Goal: Transaction & Acquisition: Purchase product/service

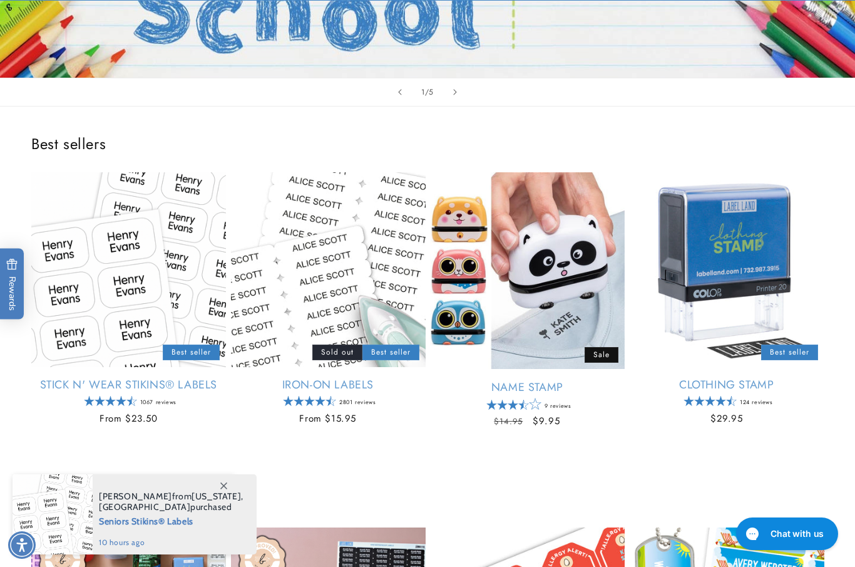
scroll to position [387, 0]
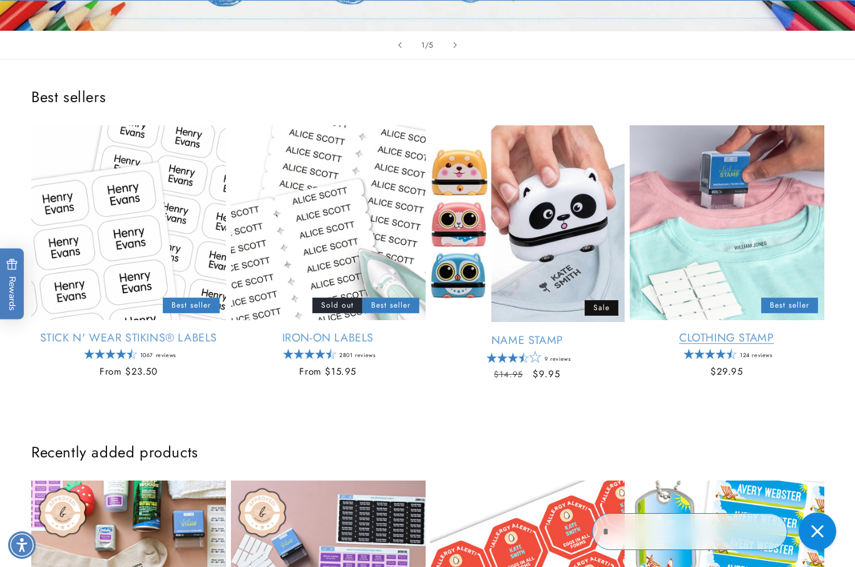
click at [732, 331] on link "Clothing Stamp" at bounding box center [727, 338] width 195 height 14
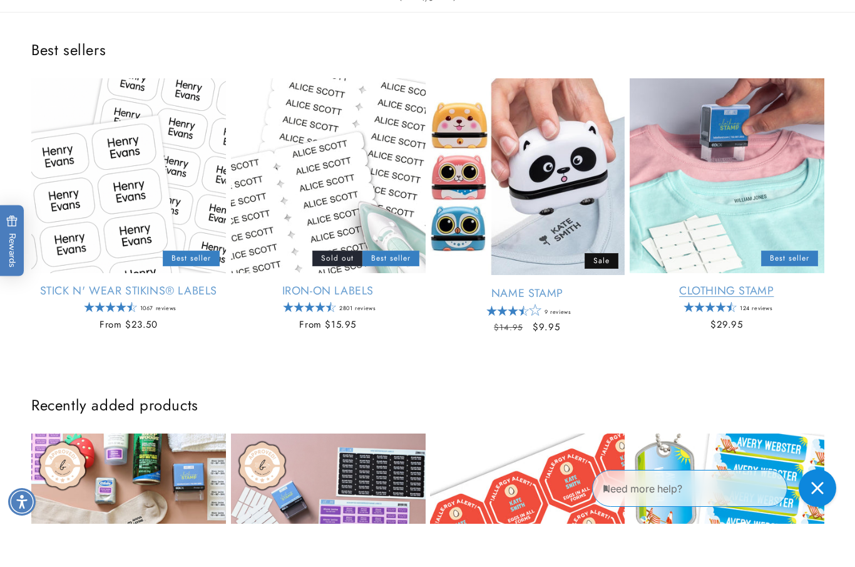
scroll to position [434, 0]
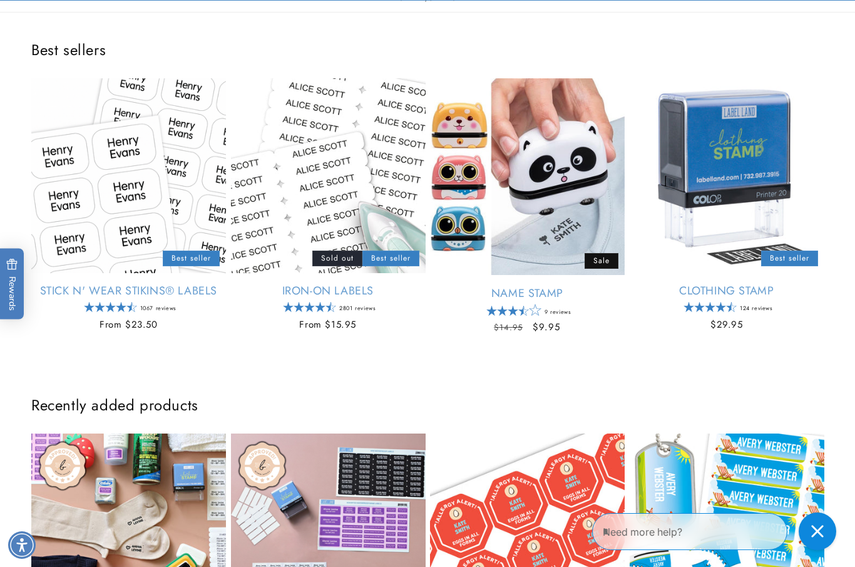
click at [798, 396] on h2 "Recently added products" at bounding box center [427, 404] width 793 height 19
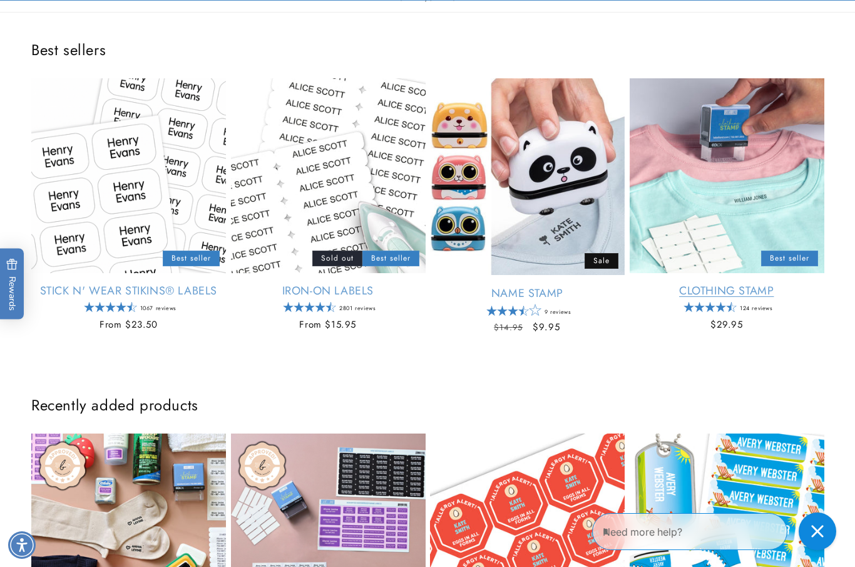
click at [822, 298] on link "Clothing Stamp" at bounding box center [727, 291] width 195 height 14
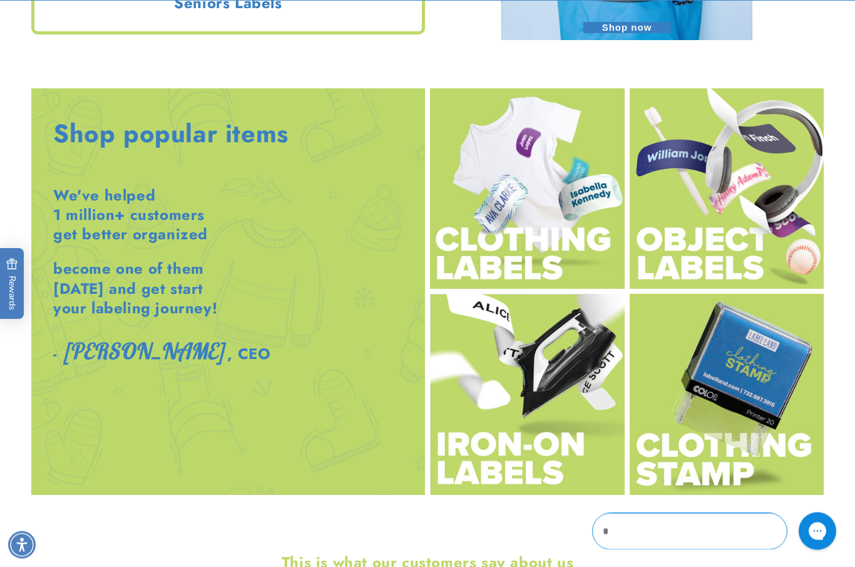
scroll to position [1384, 0]
click at [536, 218] on img at bounding box center [527, 188] width 195 height 200
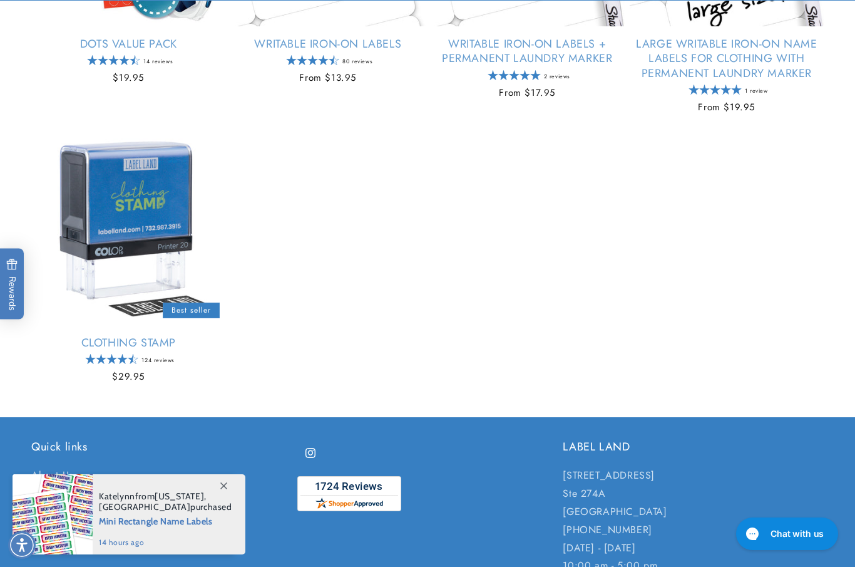
scroll to position [1006, 0]
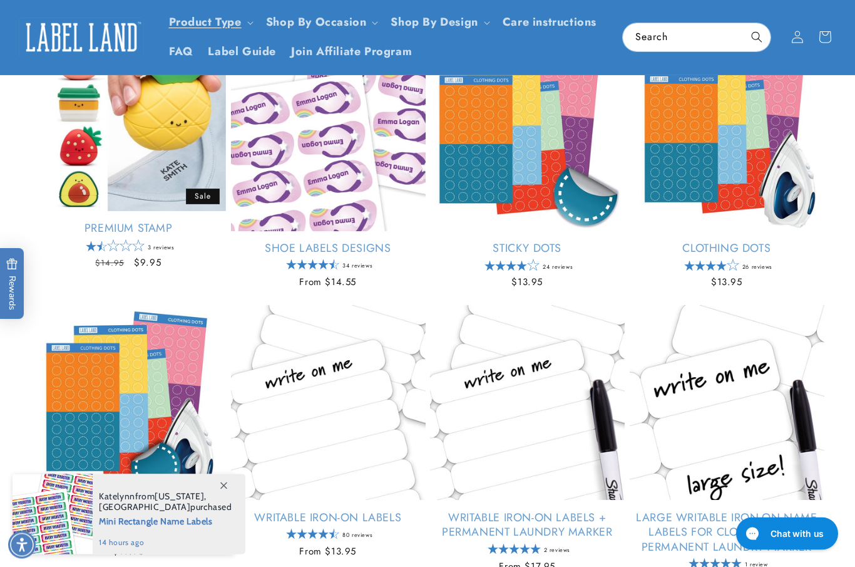
scroll to position [344, 0]
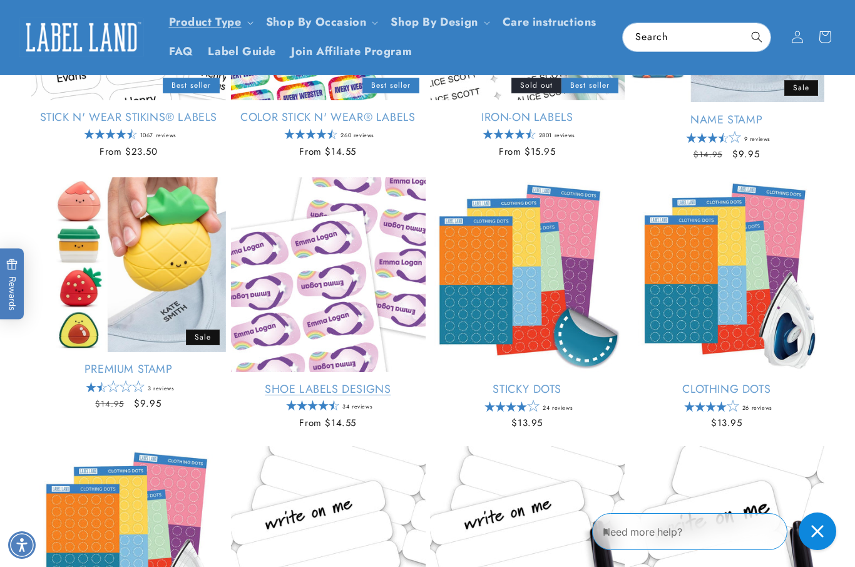
click at [317, 382] on link "Shoe Labels Designs" at bounding box center [328, 389] width 195 height 14
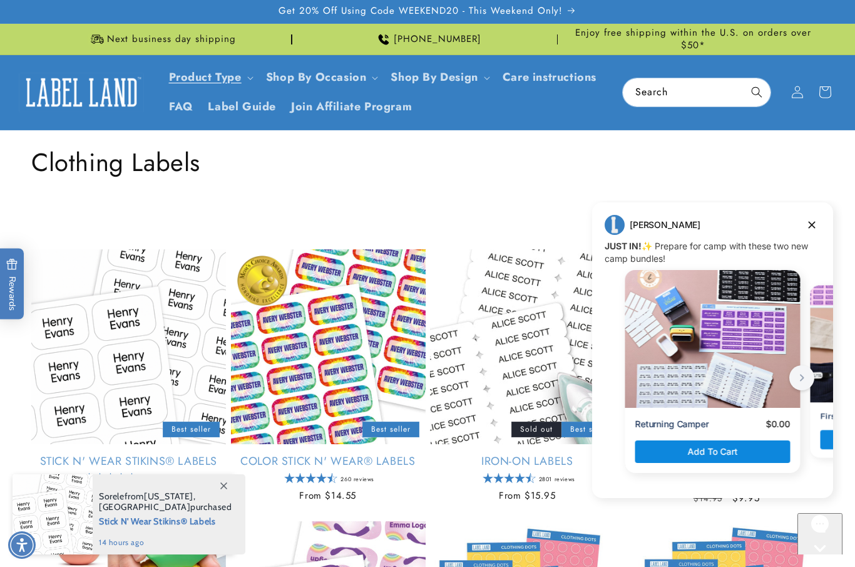
scroll to position [0, 0]
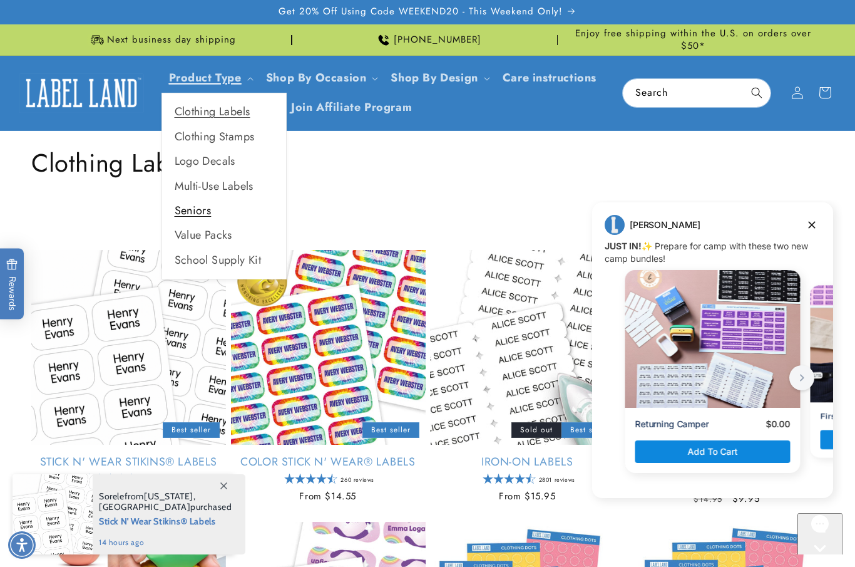
click at [192, 208] on link "Seniors" at bounding box center [224, 210] width 124 height 24
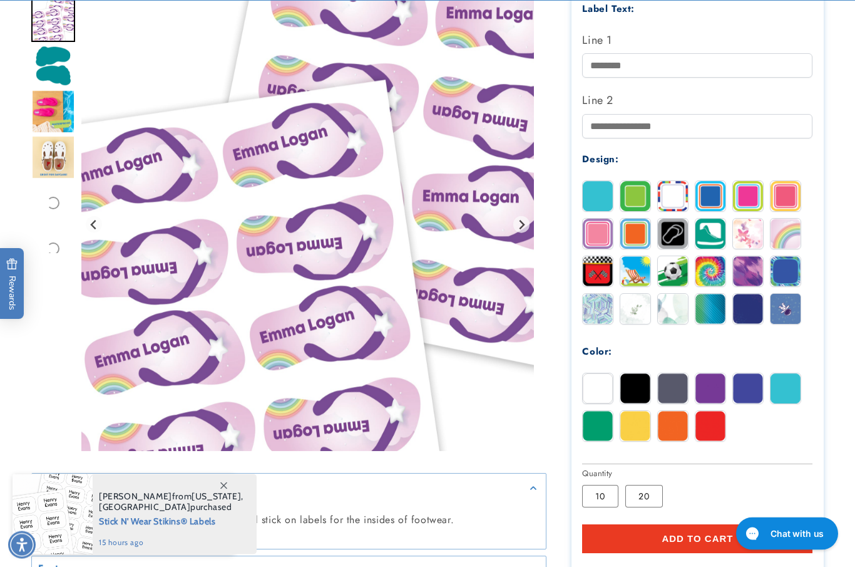
scroll to position [420, 0]
click at [596, 190] on img at bounding box center [598, 196] width 30 height 30
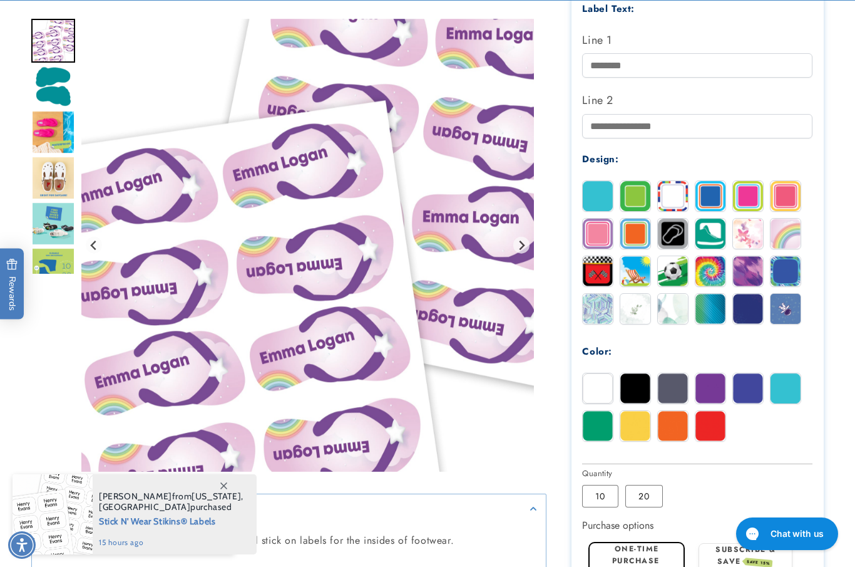
click at [49, 184] on img "Go to slide 4" at bounding box center [53, 178] width 44 height 44
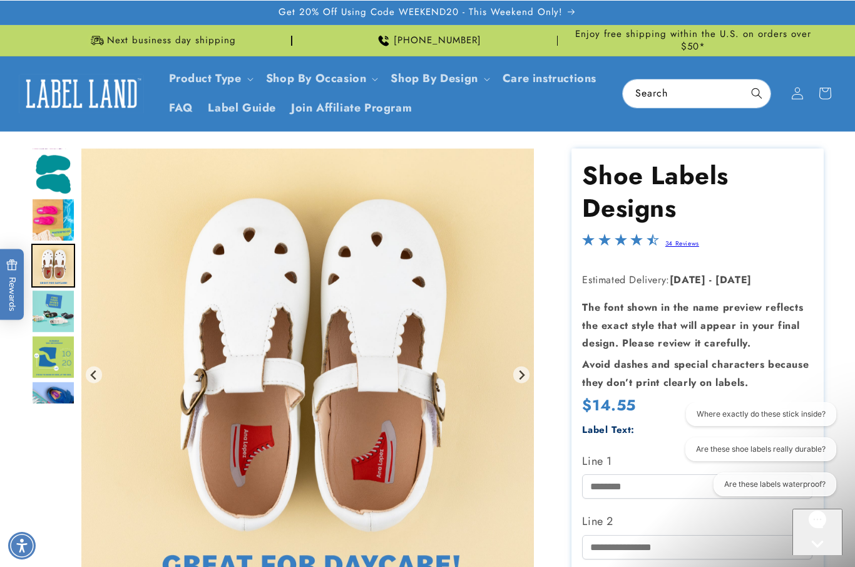
scroll to position [0, 0]
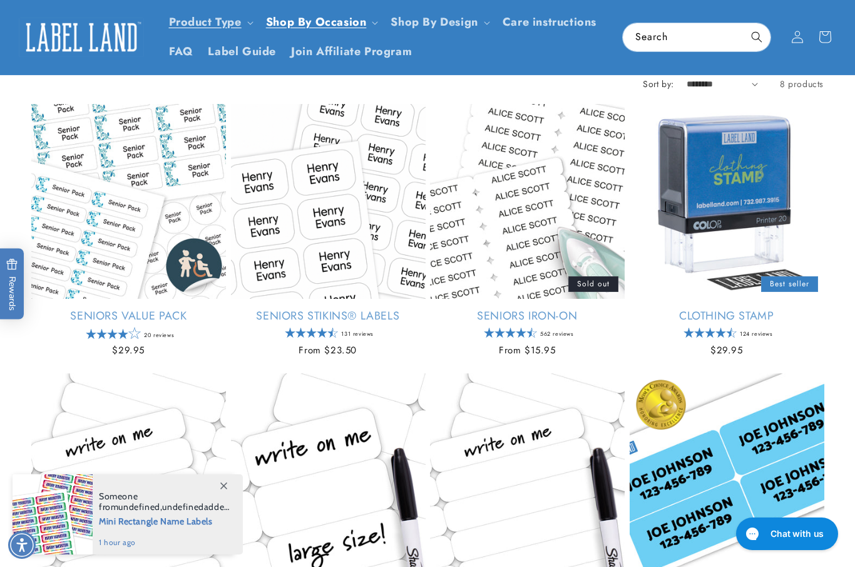
scroll to position [87, 0]
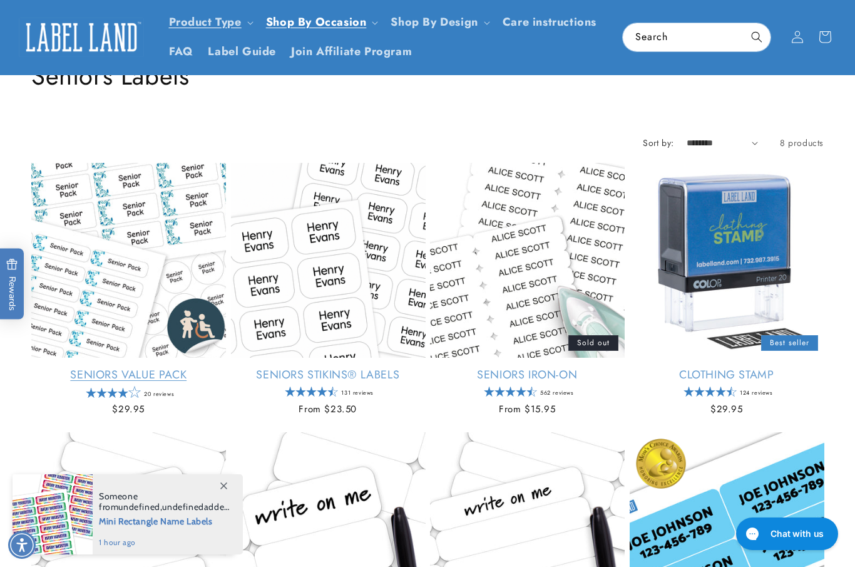
click at [86, 368] on link "Seniors Value Pack" at bounding box center [128, 375] width 195 height 14
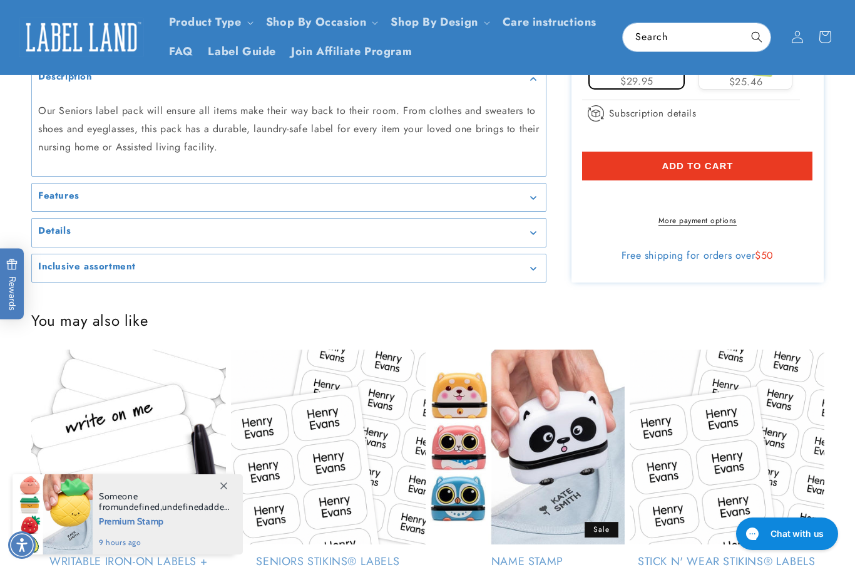
scroll to position [598, 0]
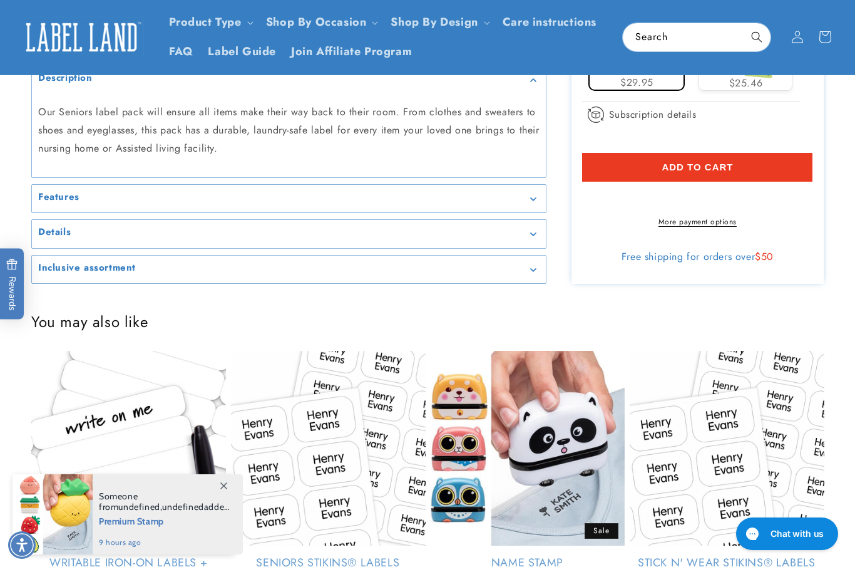
click at [527, 203] on div "Features" at bounding box center [289, 198] width 502 height 9
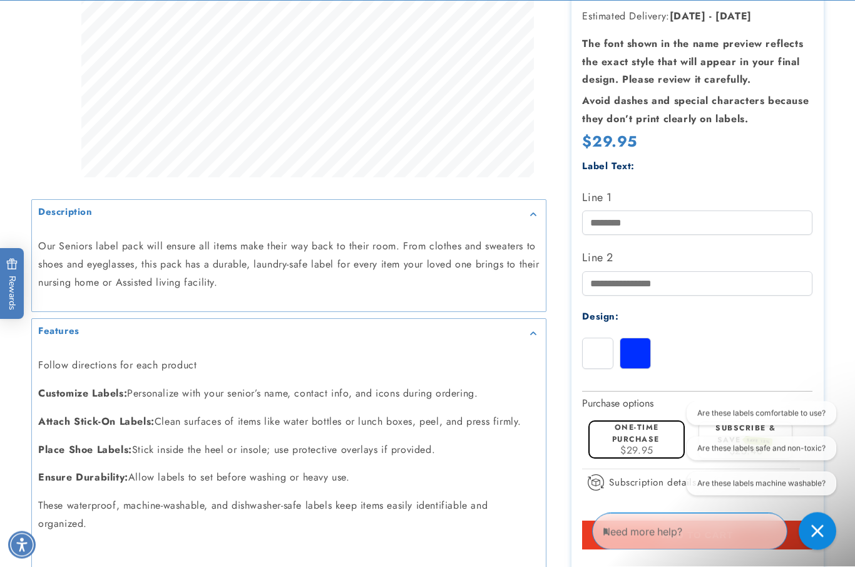
scroll to position [430, 0]
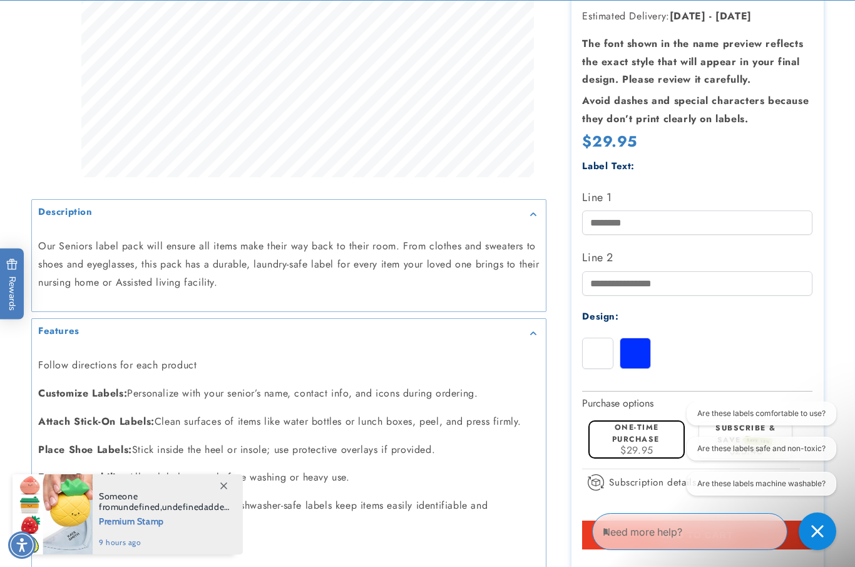
click at [631, 337] on div at bounding box center [635, 352] width 31 height 31
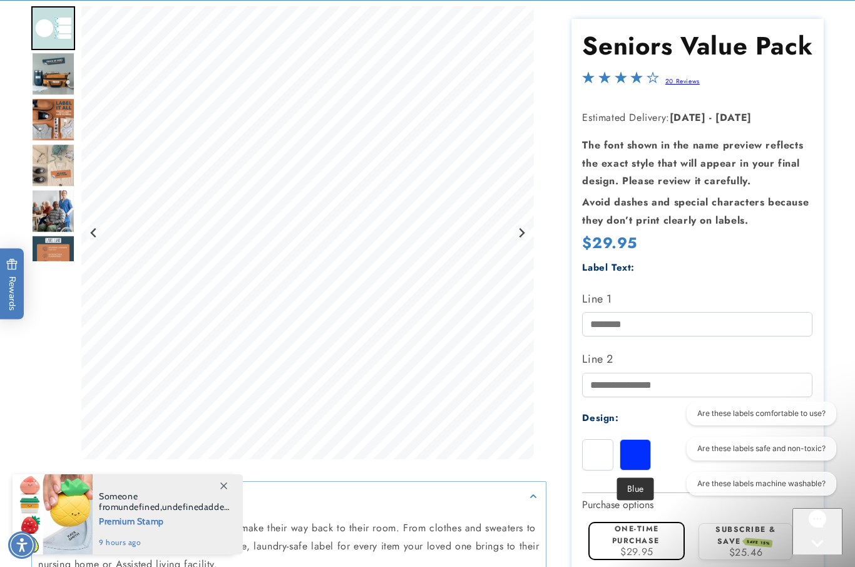
scroll to position [217, 0]
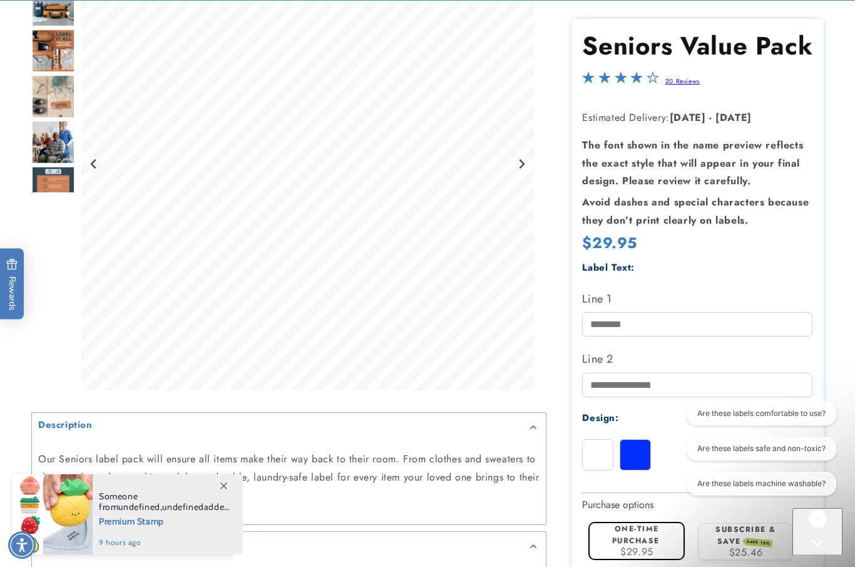
click at [594, 461] on div at bounding box center [597, 454] width 31 height 31
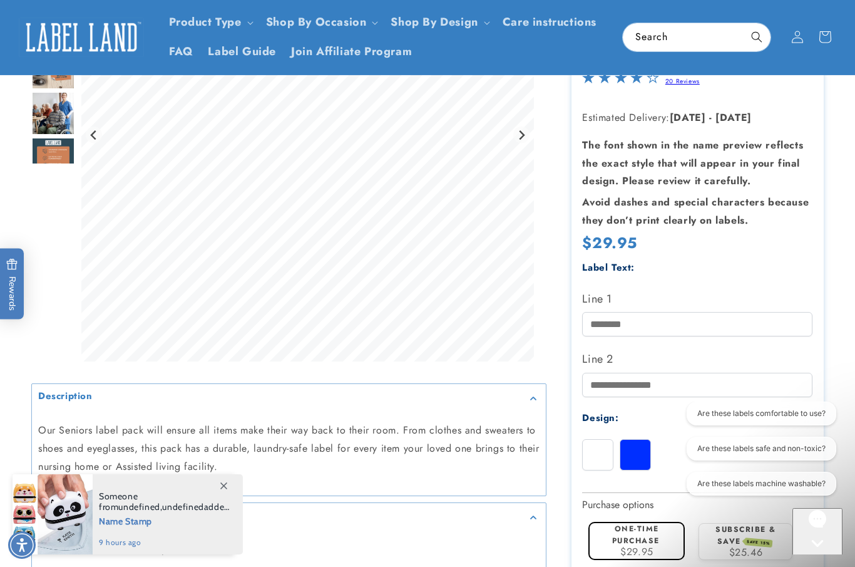
scroll to position [232, 0]
